Goal: Task Accomplishment & Management: Complete application form

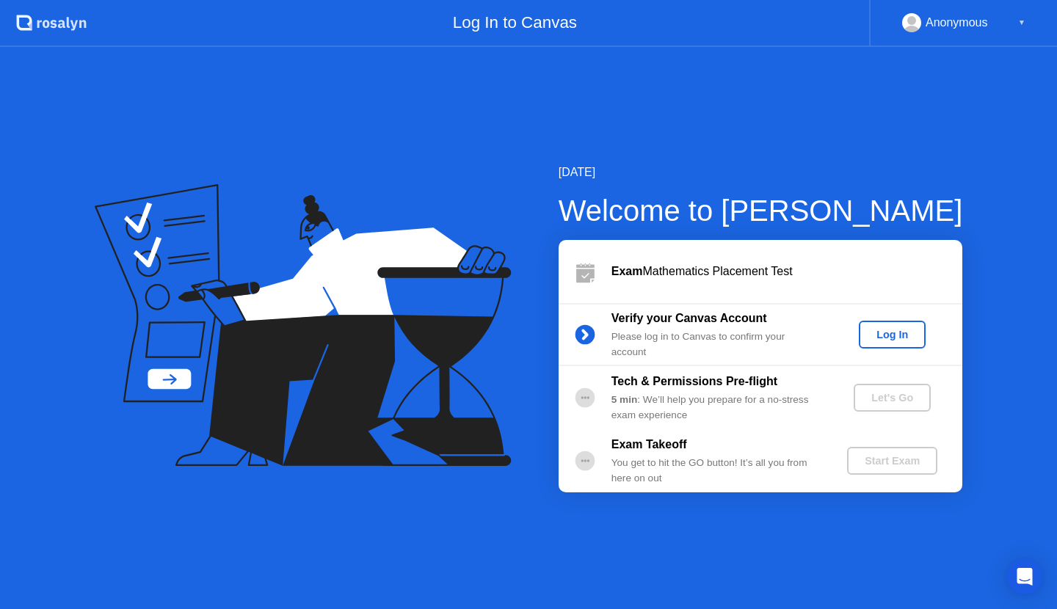
click at [884, 337] on div "Log In" at bounding box center [892, 335] width 55 height 12
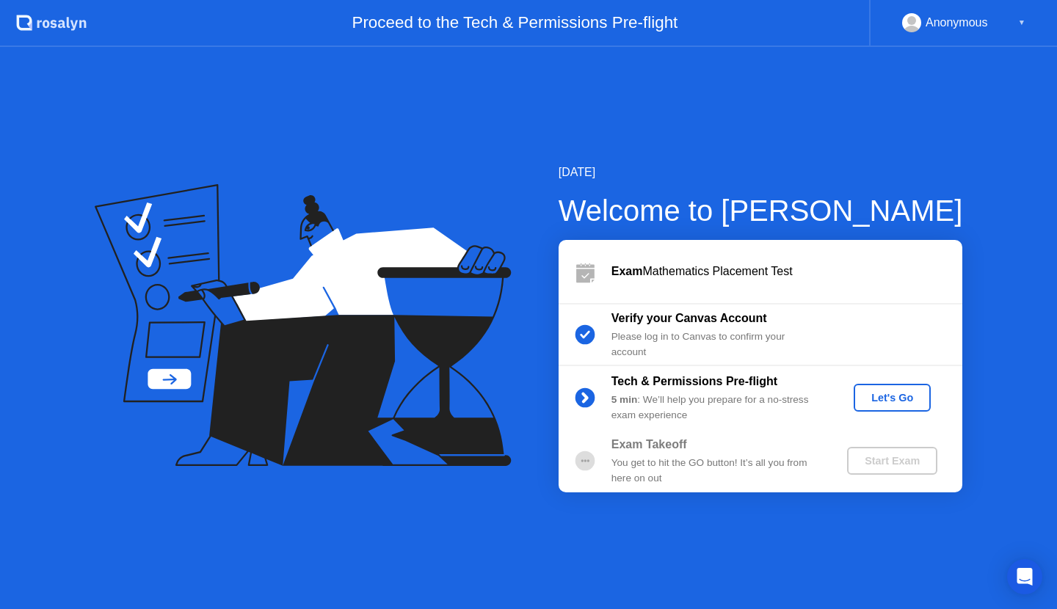
click at [881, 395] on div "Let's Go" at bounding box center [892, 398] width 65 height 12
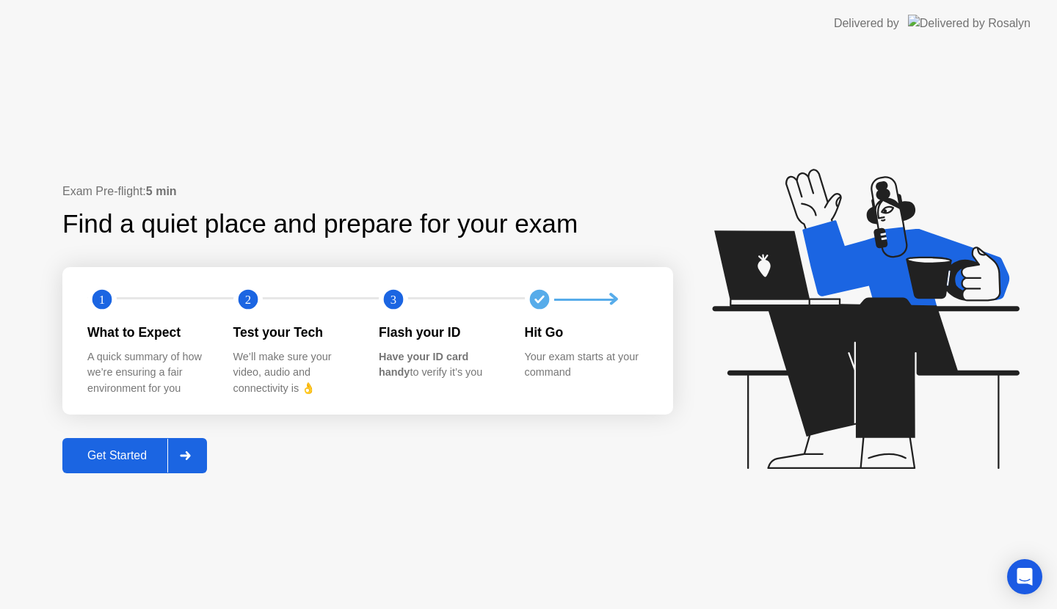
click at [182, 457] on icon at bounding box center [185, 456] width 11 height 9
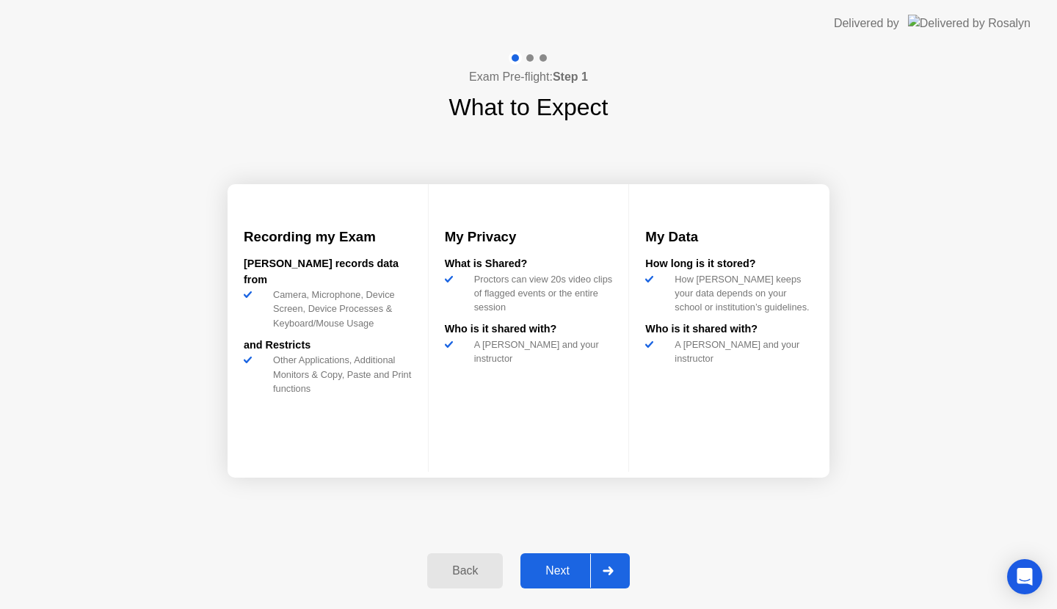
click at [573, 573] on div "Next" at bounding box center [557, 571] width 65 height 13
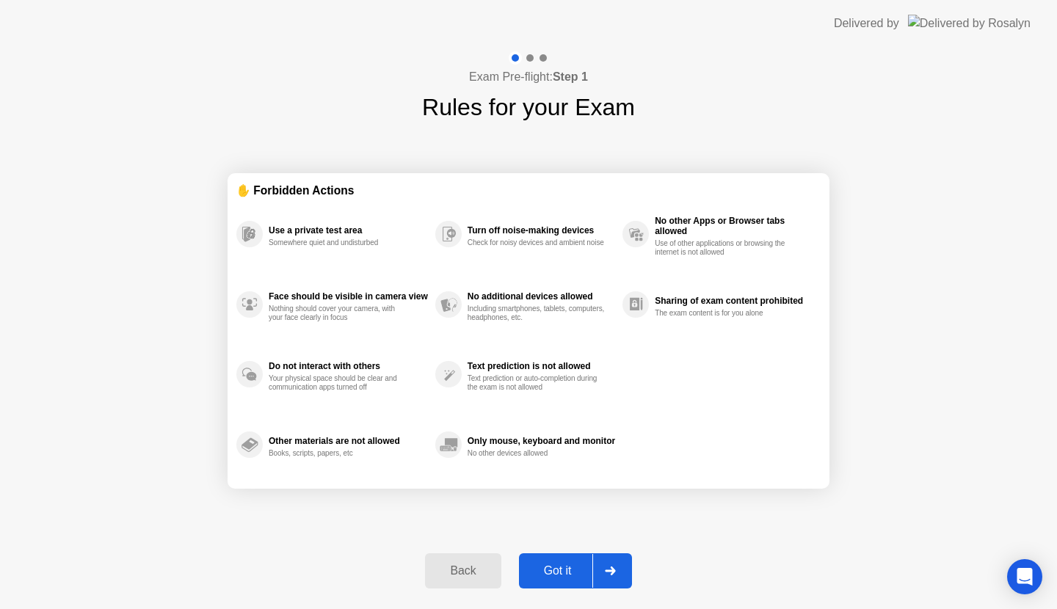
click at [572, 572] on div "Got it" at bounding box center [557, 571] width 69 height 13
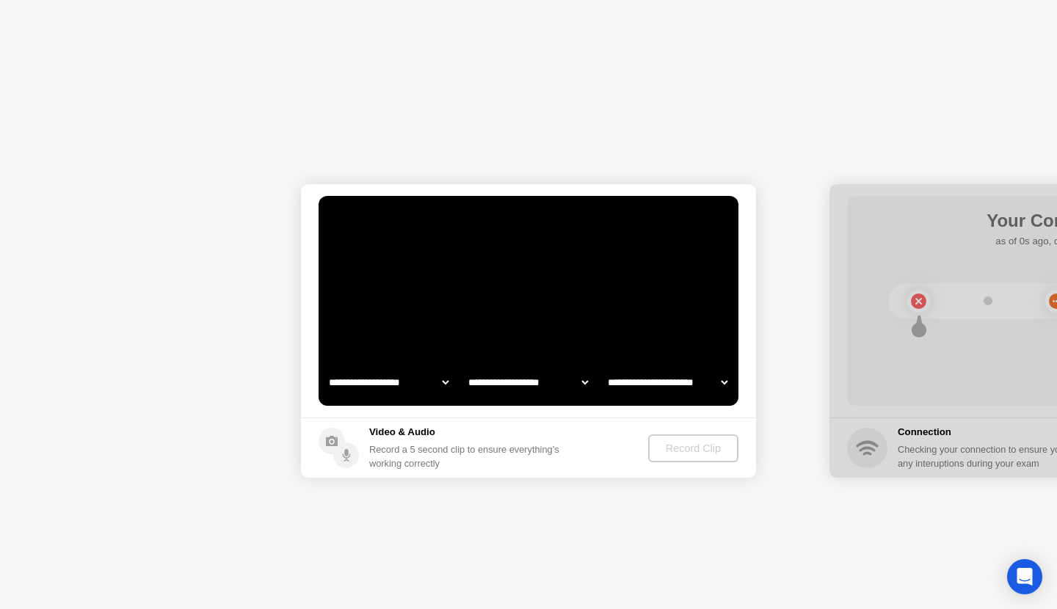
select select "**********"
select select "*******"
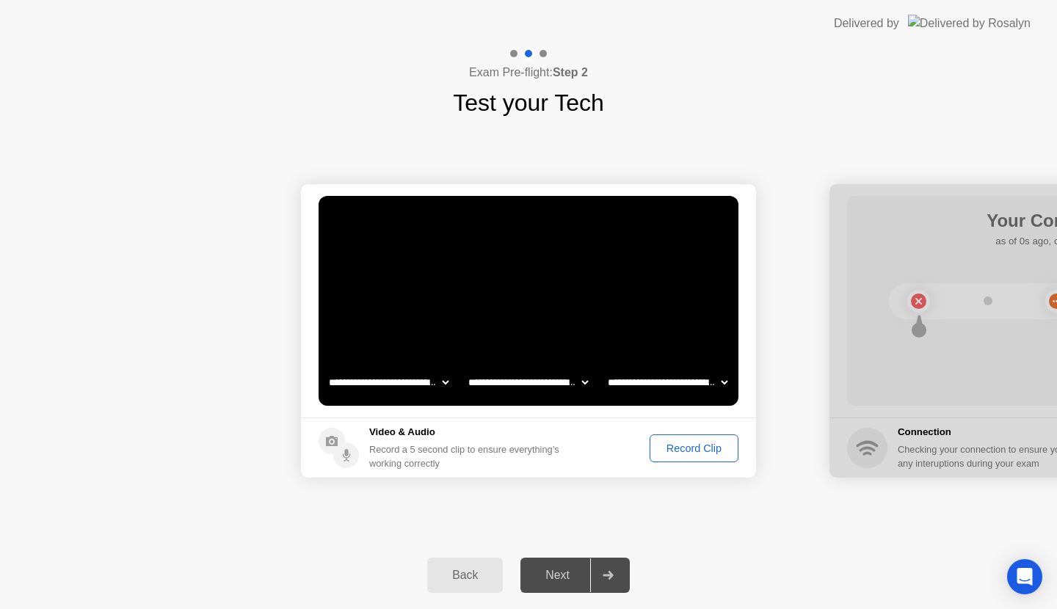
click at [676, 460] on button "Record Clip" at bounding box center [694, 449] width 89 height 28
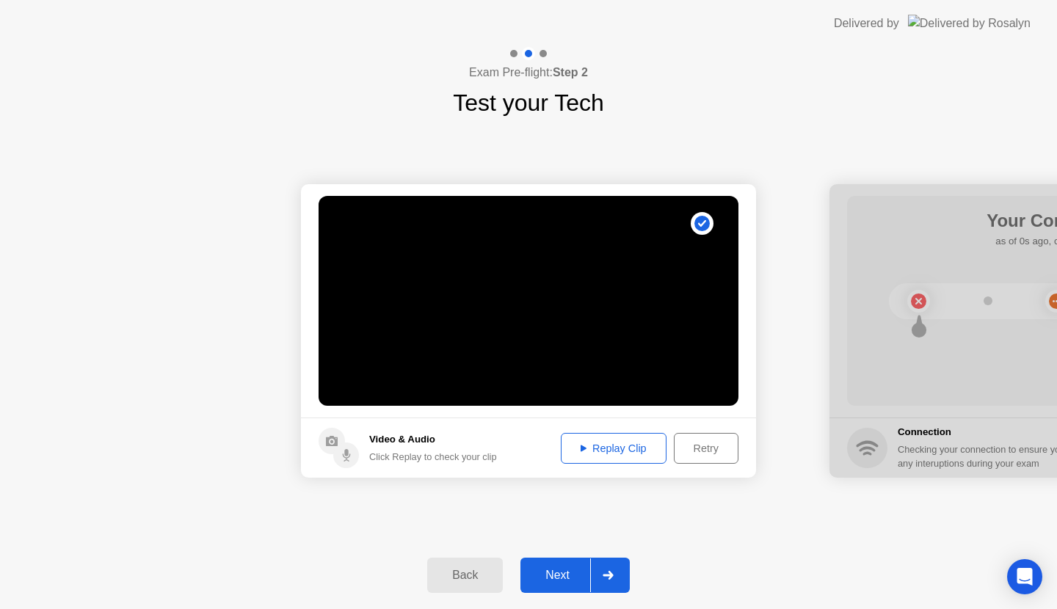
click at [609, 579] on icon at bounding box center [608, 575] width 11 height 9
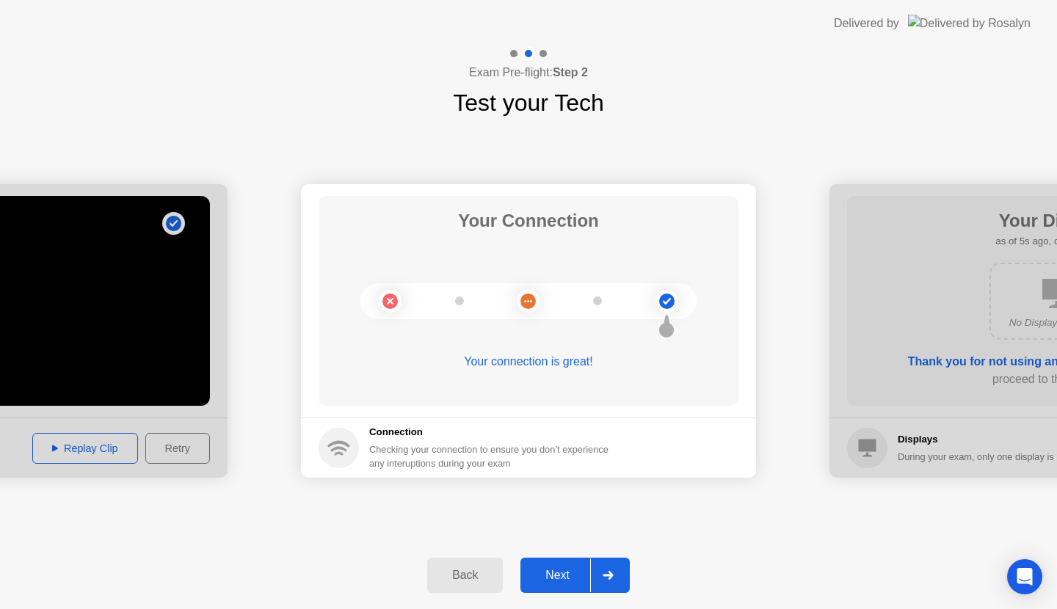
click at [620, 570] on div at bounding box center [607, 576] width 35 height 34
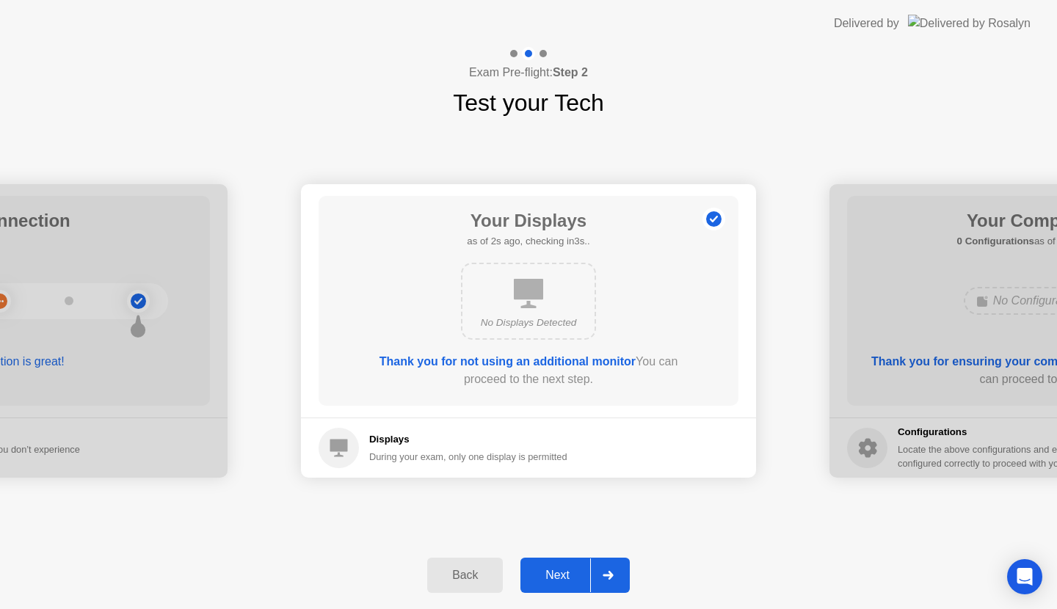
click at [610, 569] on div at bounding box center [607, 576] width 35 height 34
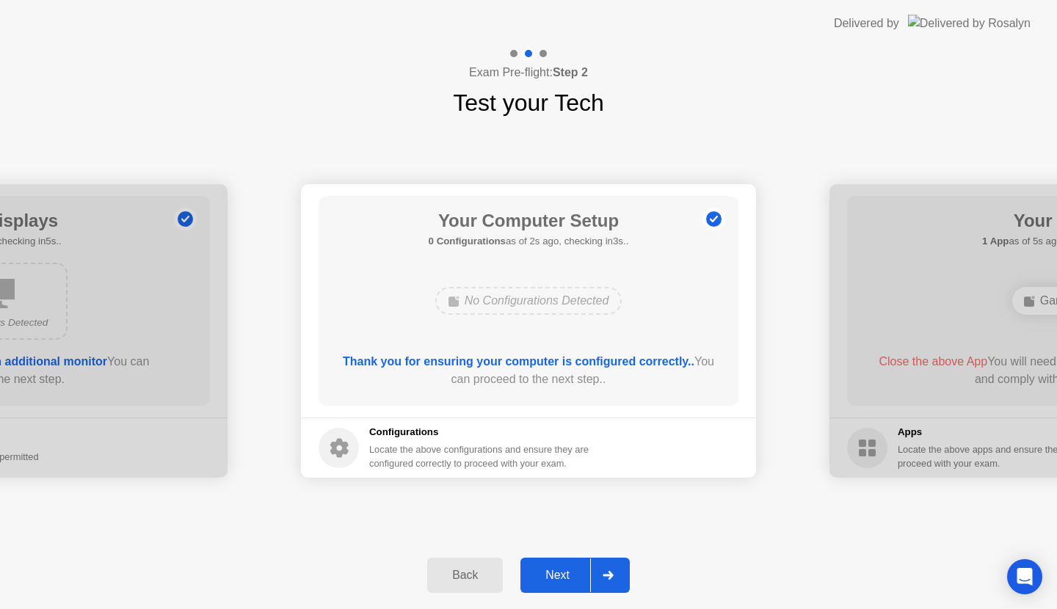
click at [610, 569] on div at bounding box center [607, 576] width 35 height 34
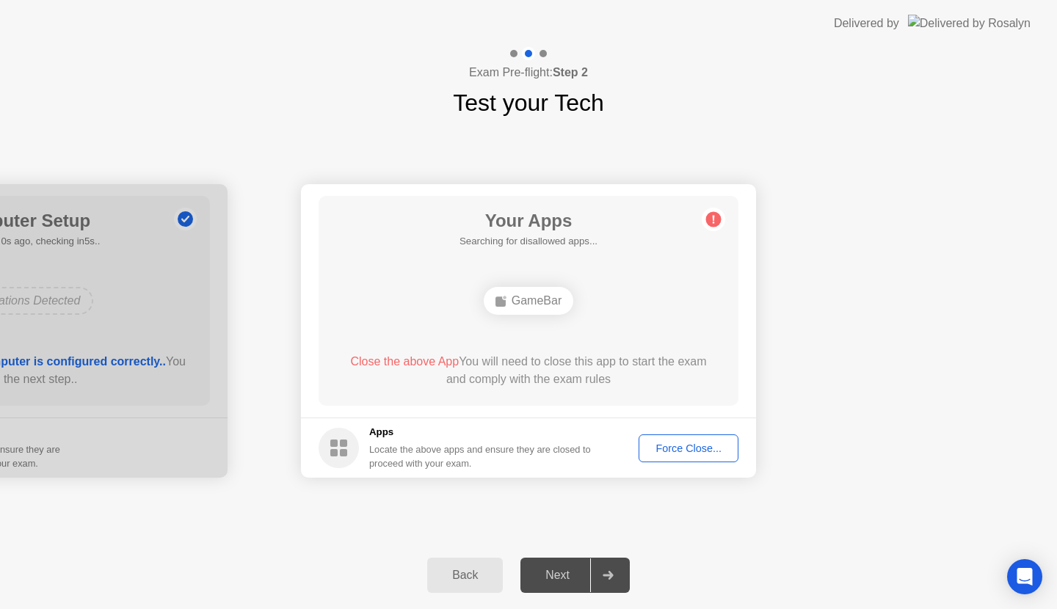
click at [658, 448] on div "Force Close..." at bounding box center [689, 449] width 90 height 12
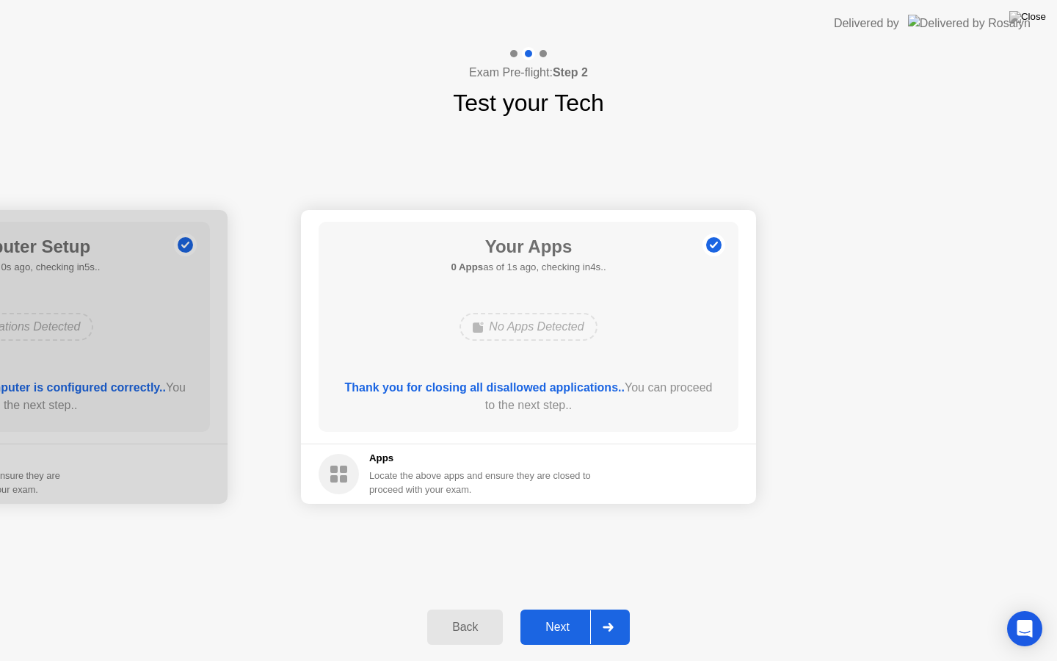
click at [616, 609] on div at bounding box center [607, 627] width 35 height 34
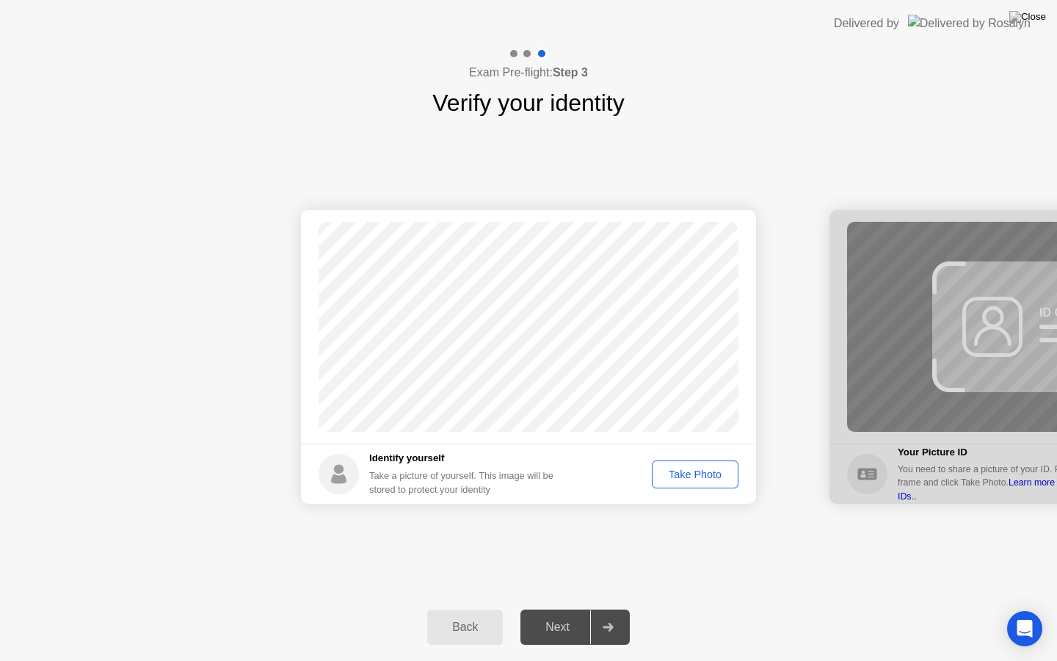
click at [702, 476] on div "Take Photo" at bounding box center [695, 474] width 76 height 12
click at [611, 609] on div at bounding box center [607, 627] width 35 height 34
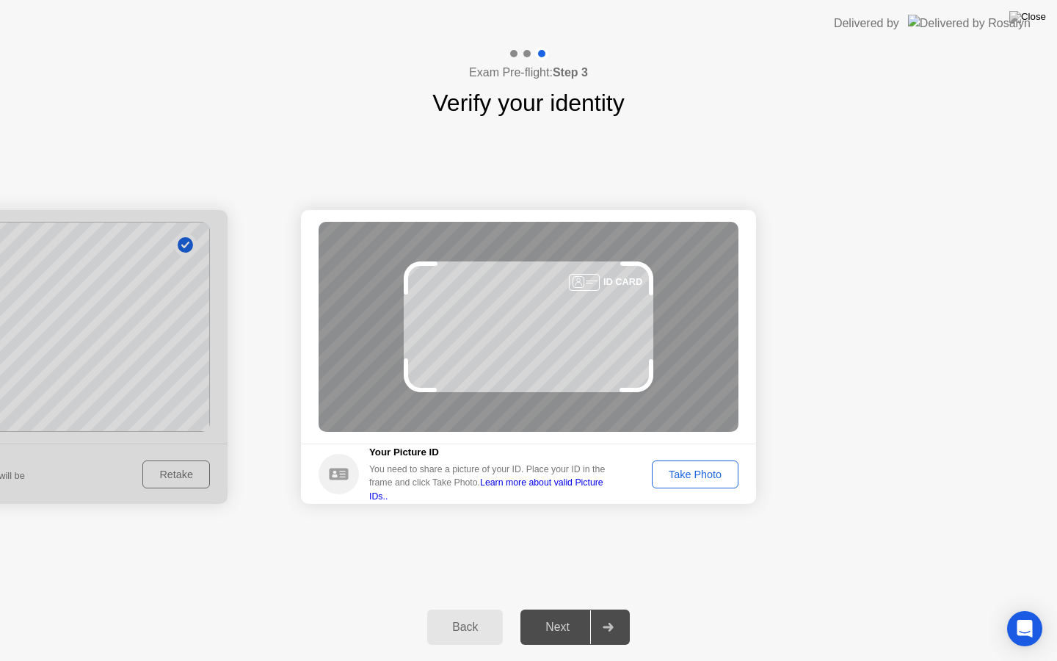
click at [686, 482] on button "Take Photo" at bounding box center [695, 474] width 87 height 28
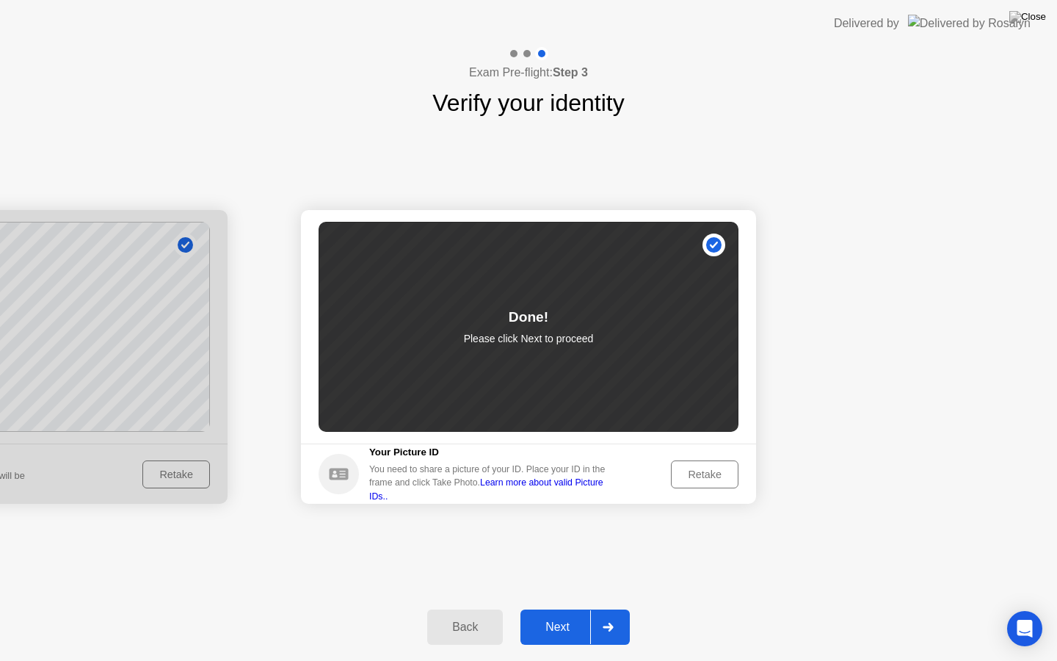
click at [620, 609] on div at bounding box center [607, 627] width 35 height 34
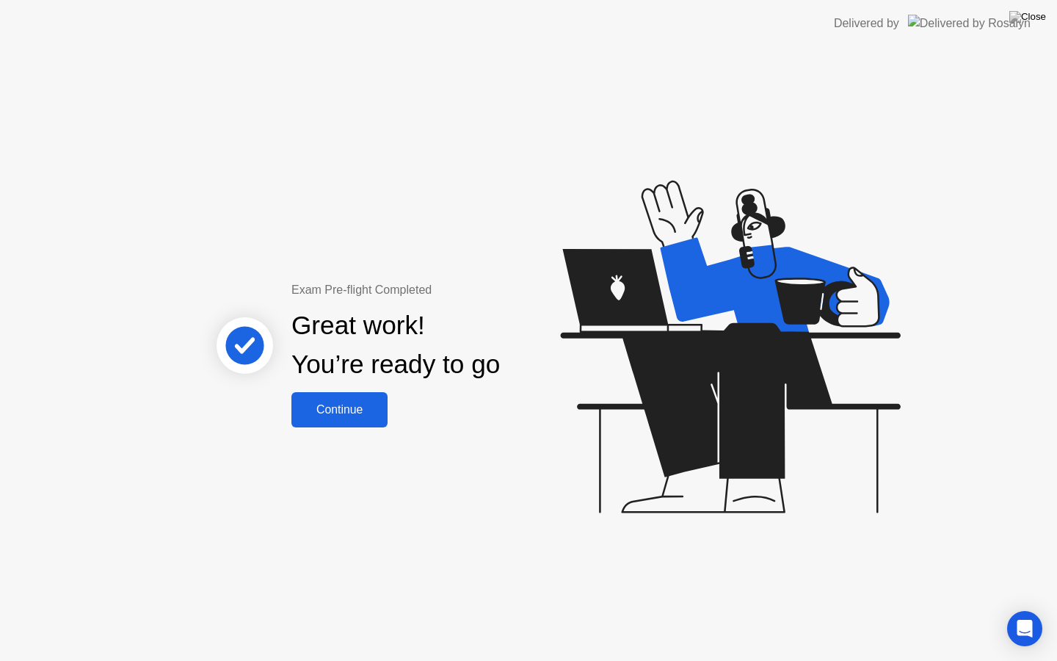
click at [335, 410] on div "Continue" at bounding box center [339, 409] width 87 height 13
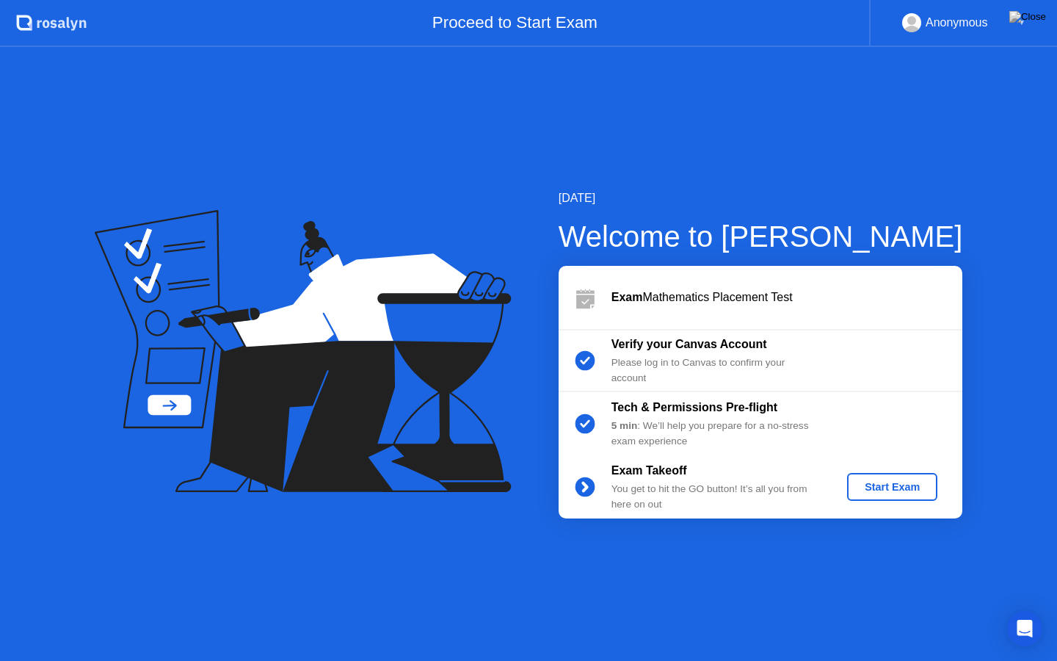
click at [877, 496] on button "Start Exam" at bounding box center [892, 487] width 90 height 28
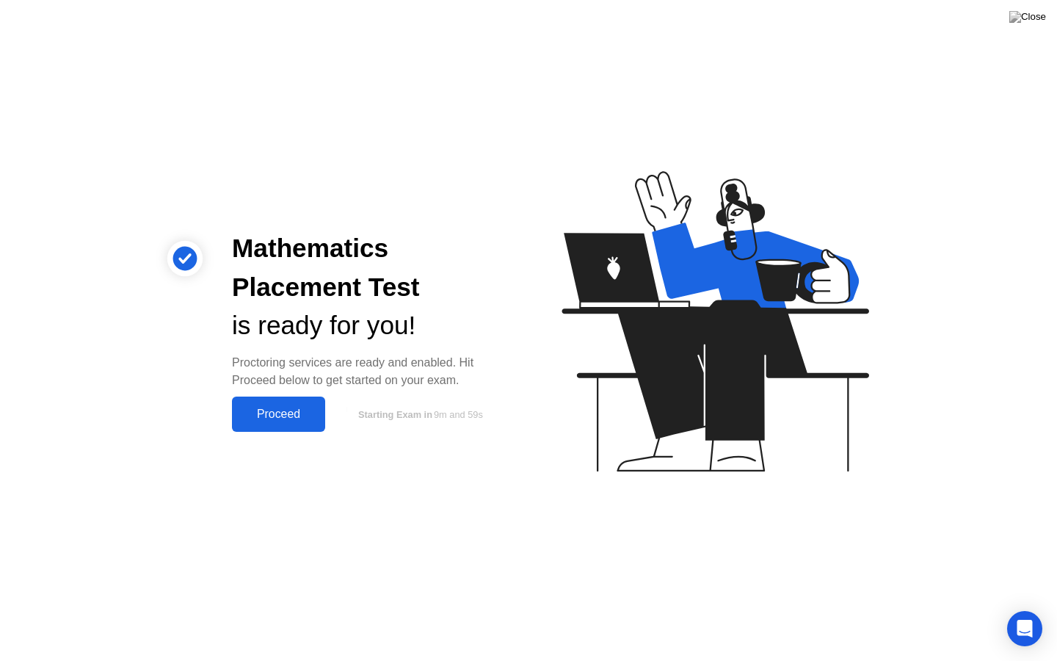
click at [269, 414] on div "Proceed" at bounding box center [278, 413] width 84 height 13
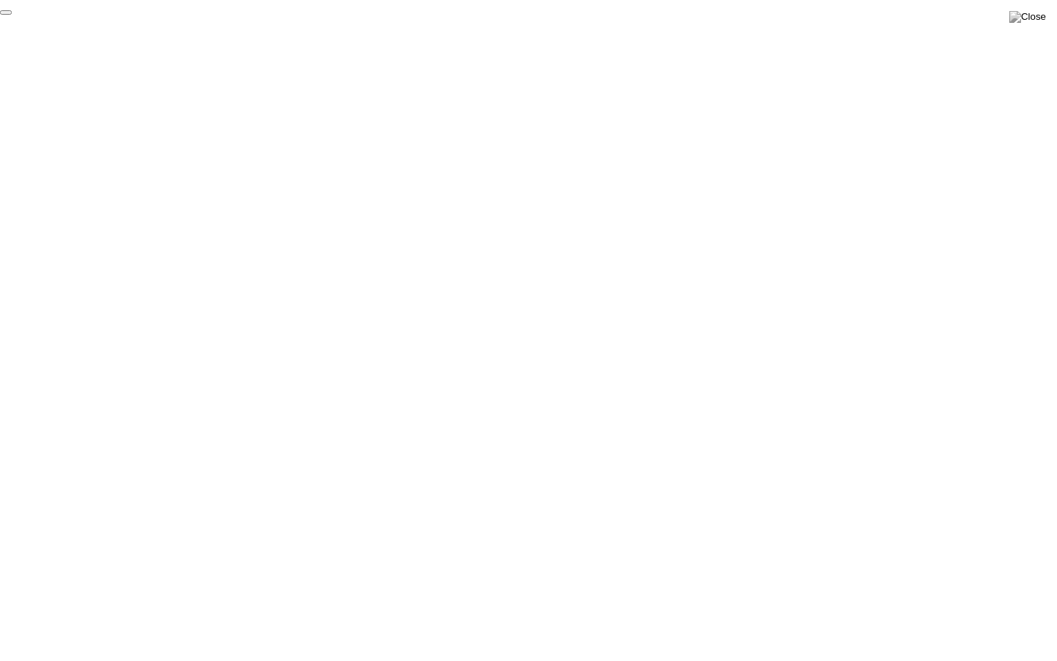
click div "End Proctoring Session"
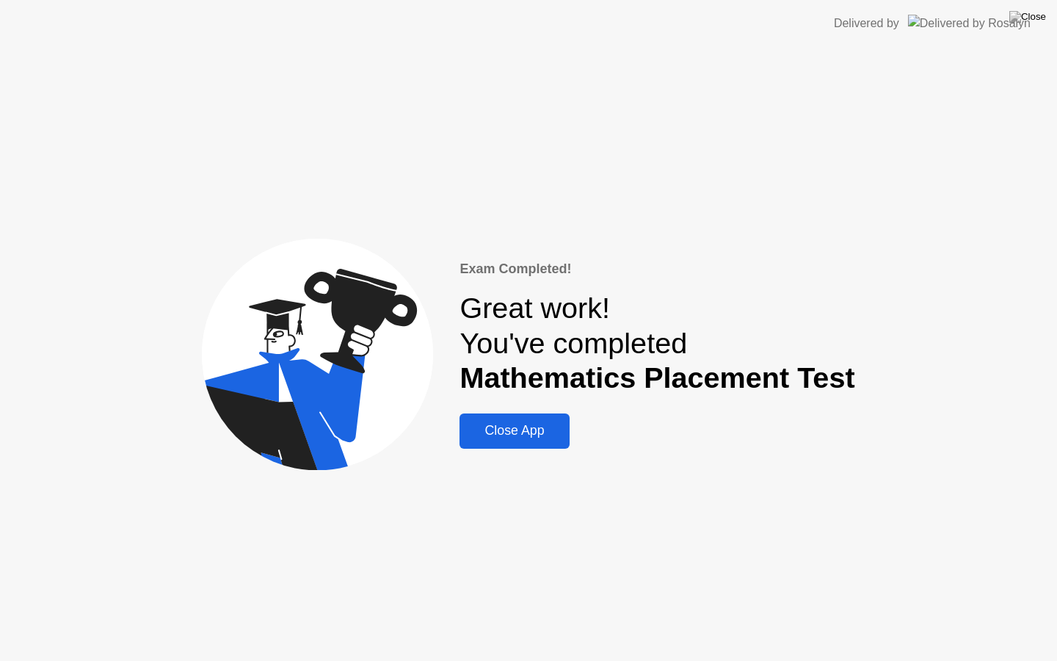
click at [536, 427] on div "Close App" at bounding box center [514, 430] width 101 height 15
